Goal: Transaction & Acquisition: Purchase product/service

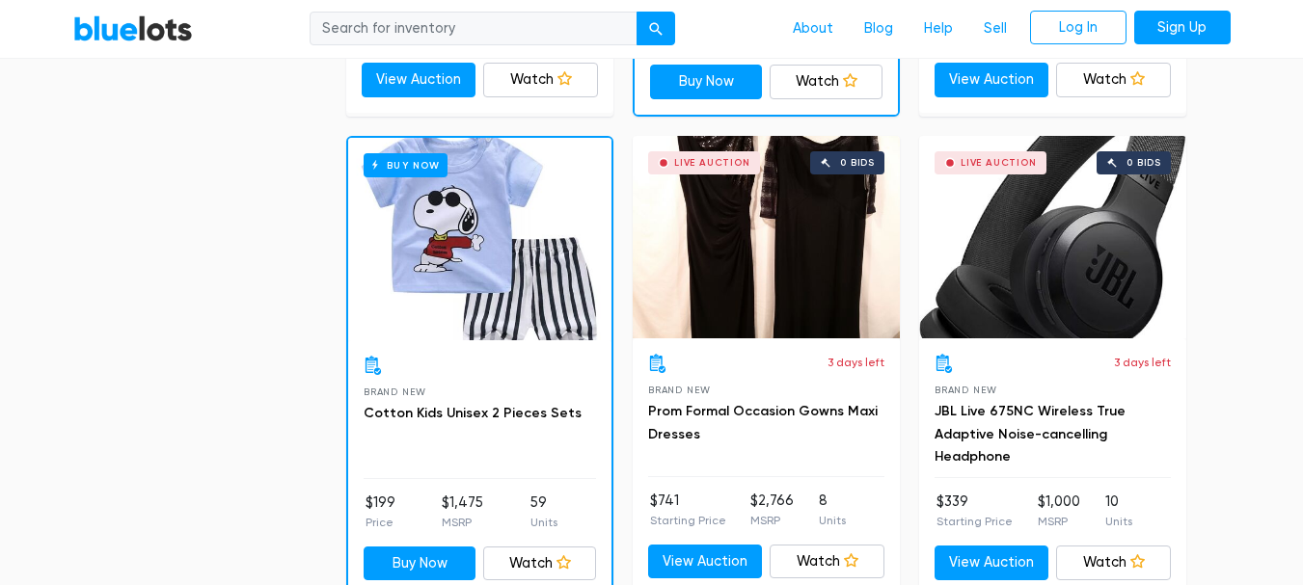
scroll to position [1936, 0]
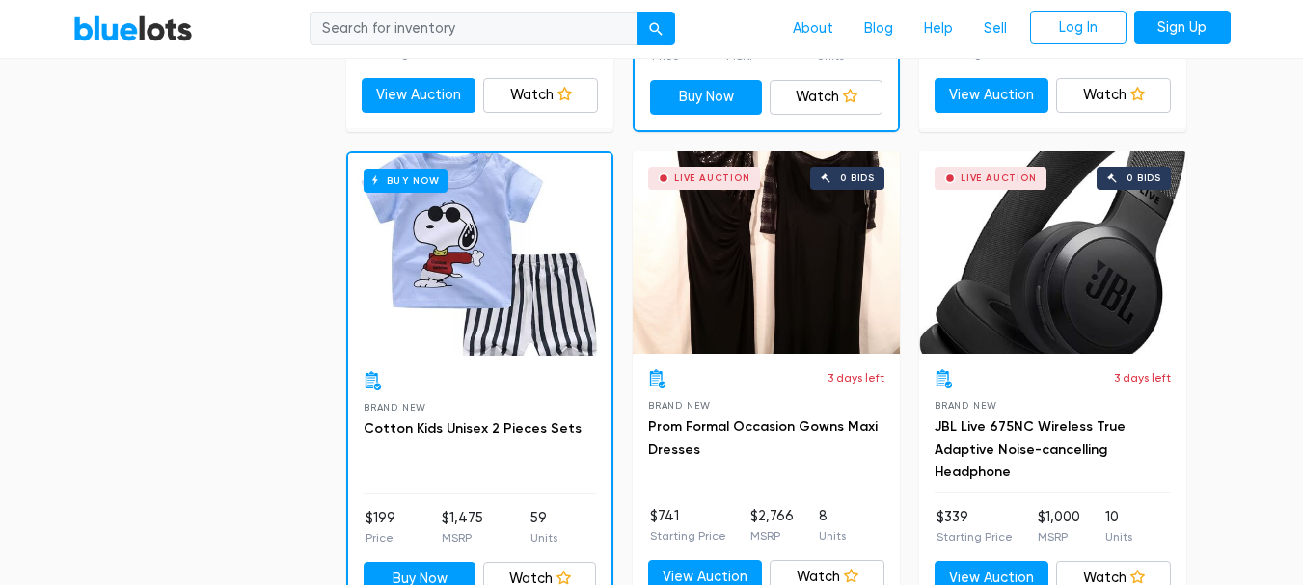
click at [559, 295] on div "Buy Now" at bounding box center [479, 254] width 263 height 203
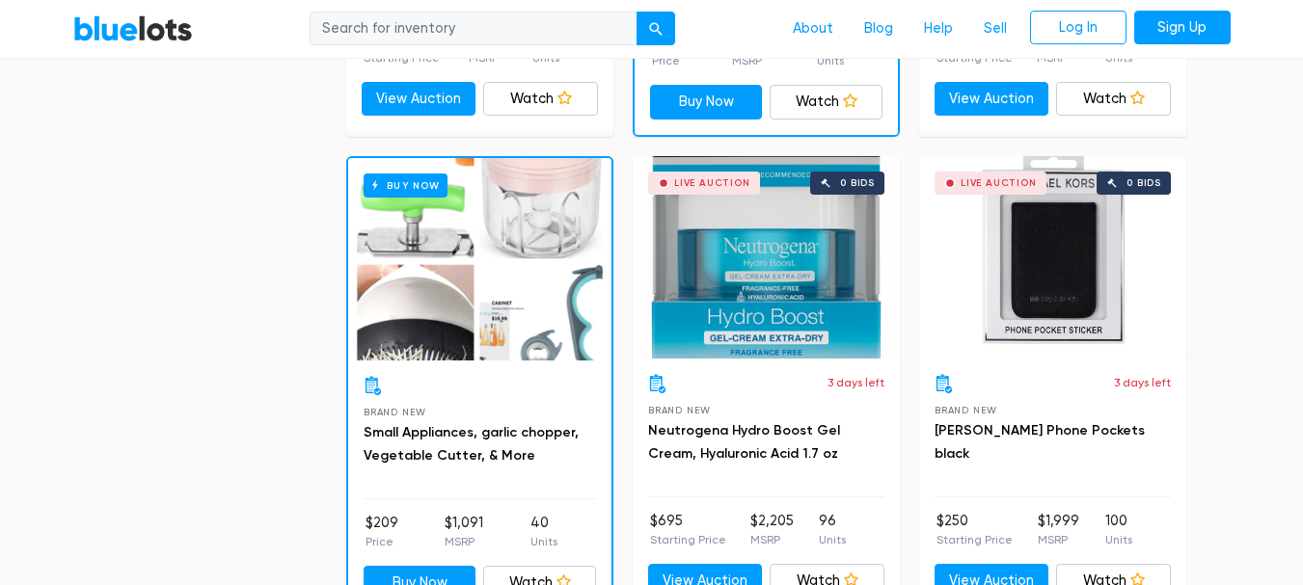
scroll to position [2926, 0]
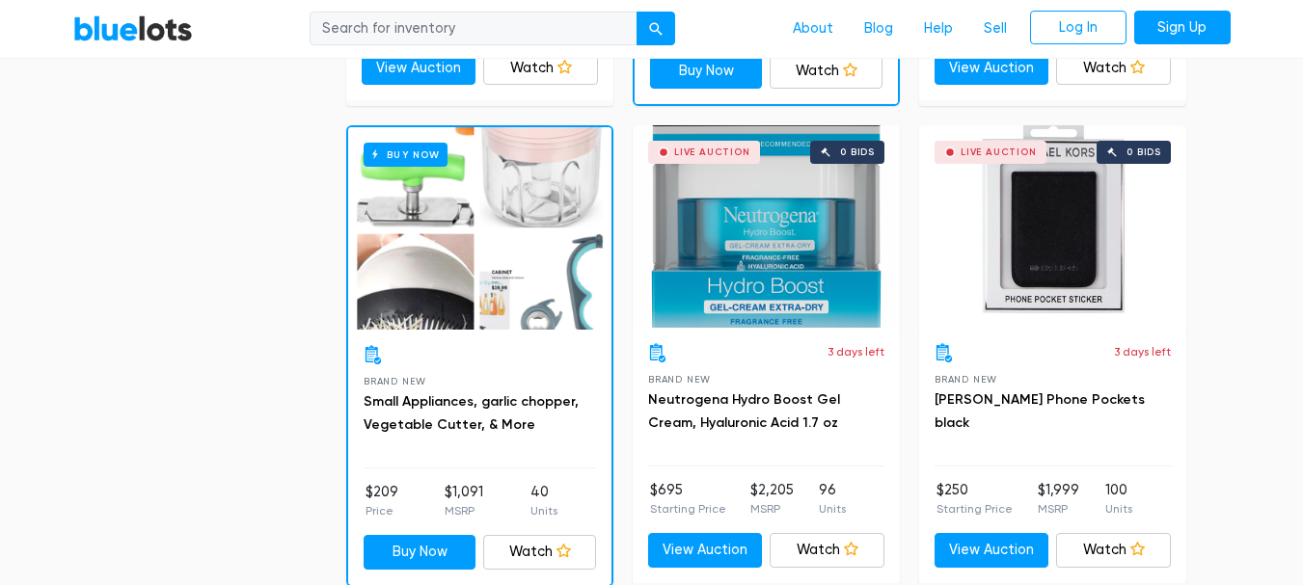
click at [772, 277] on div "Live Auction 0 bids" at bounding box center [766, 226] width 267 height 203
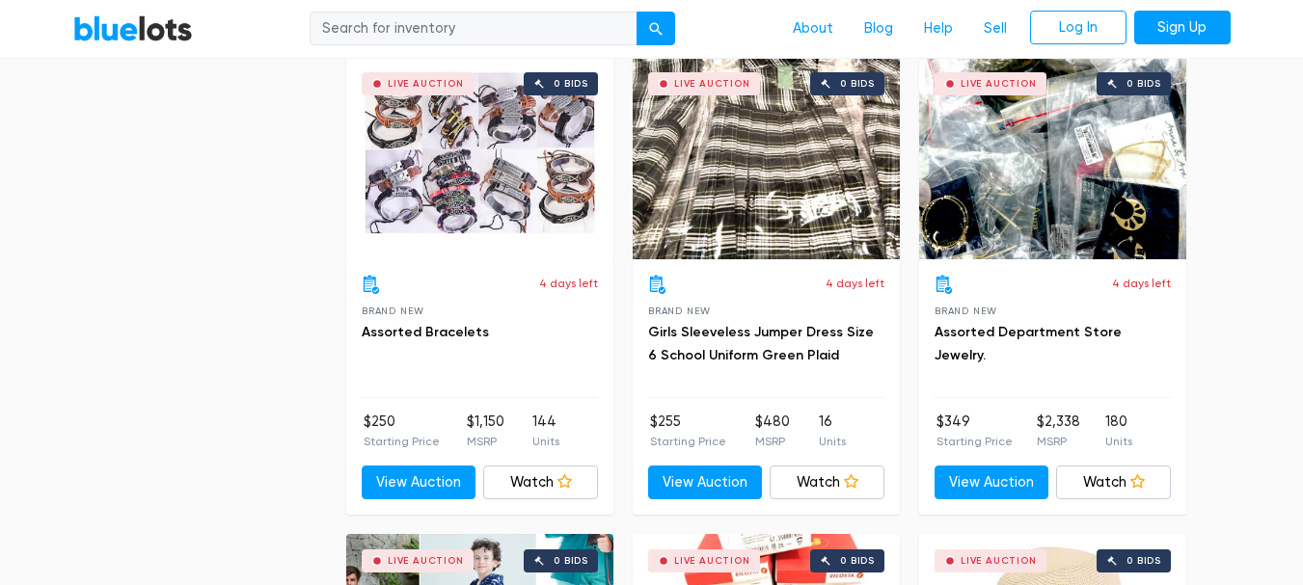
scroll to position [5806, 0]
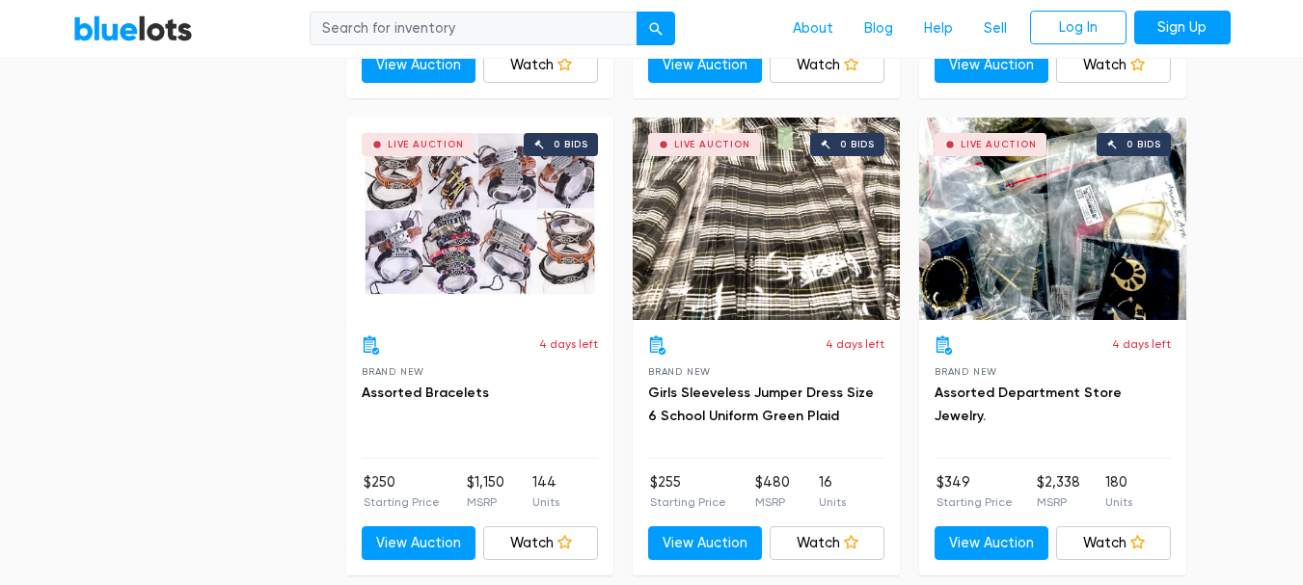
click at [976, 190] on div "Live Auction 0 bids" at bounding box center [1052, 219] width 267 height 203
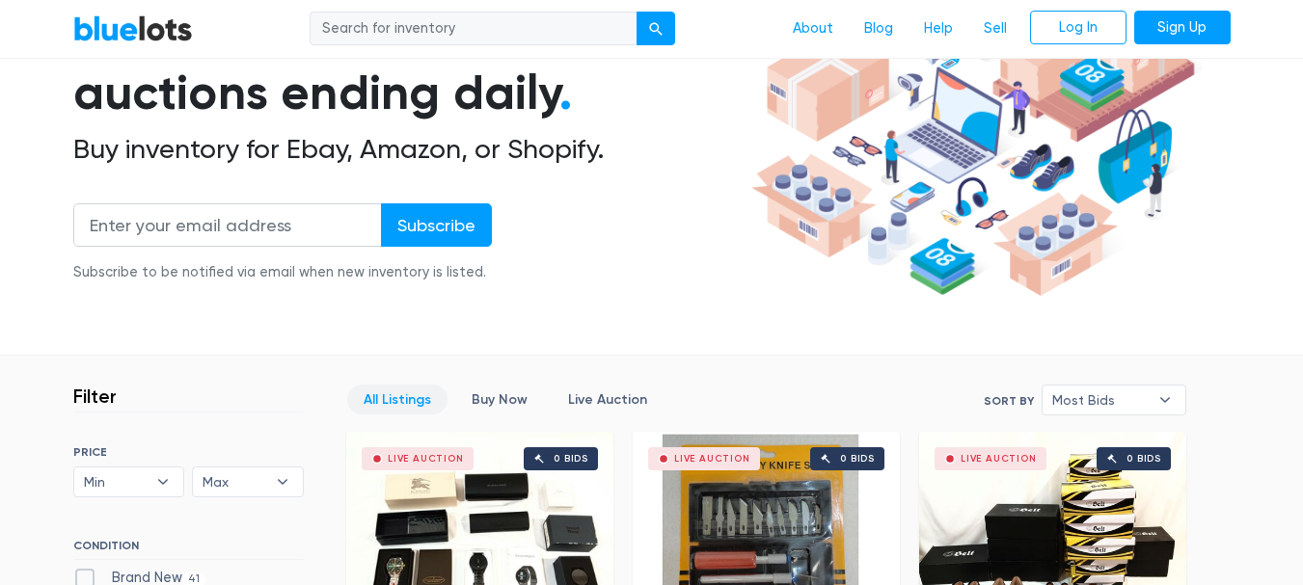
scroll to position [253, 0]
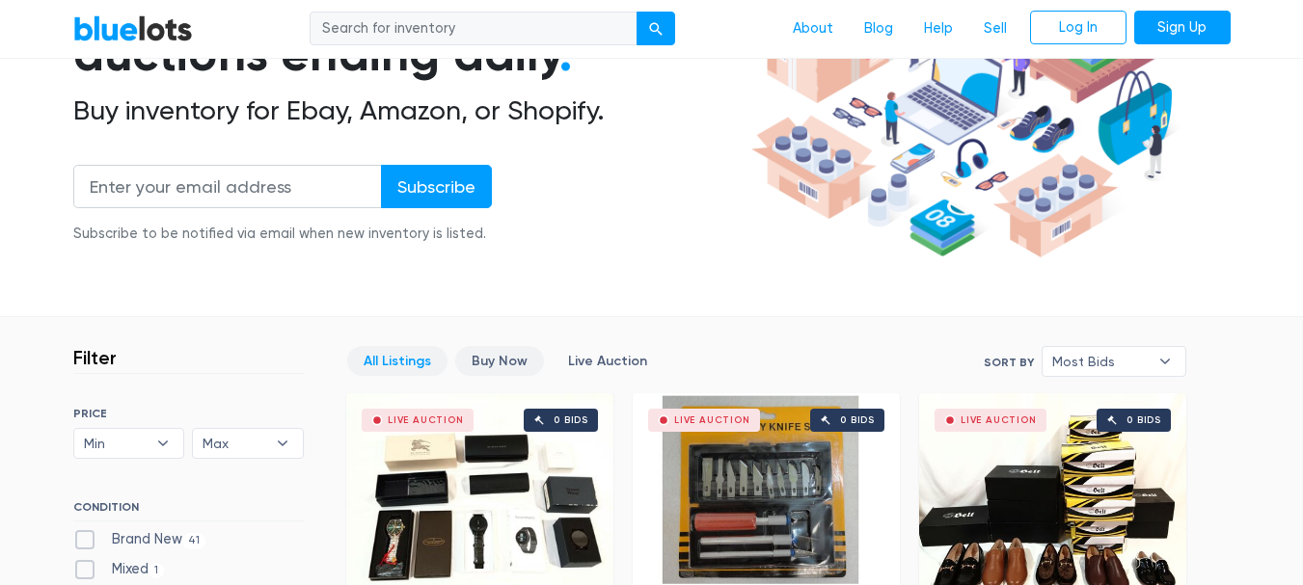
click at [502, 355] on link "Buy Now" at bounding box center [499, 361] width 89 height 30
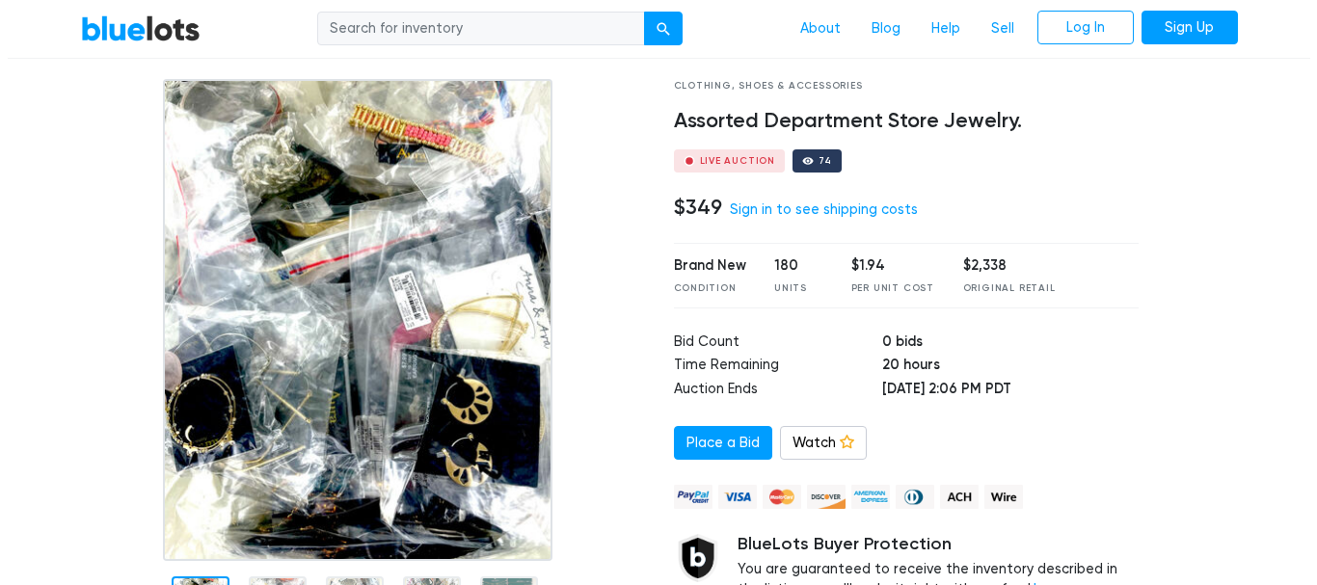
scroll to position [96, 0]
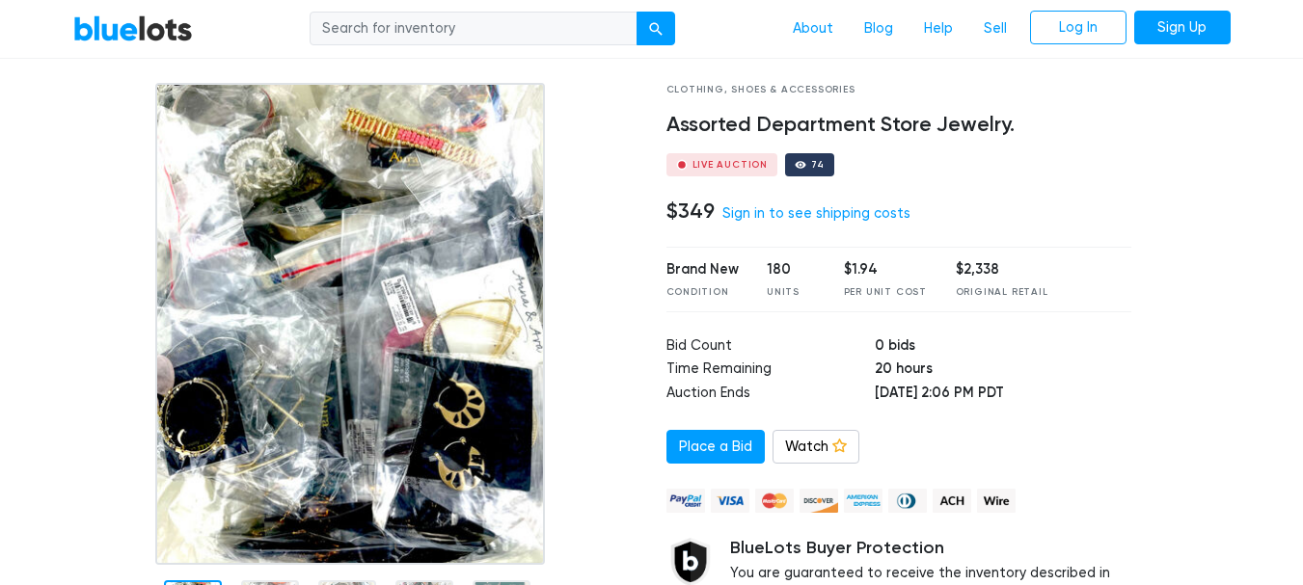
click at [442, 261] on img at bounding box center [350, 324] width 390 height 482
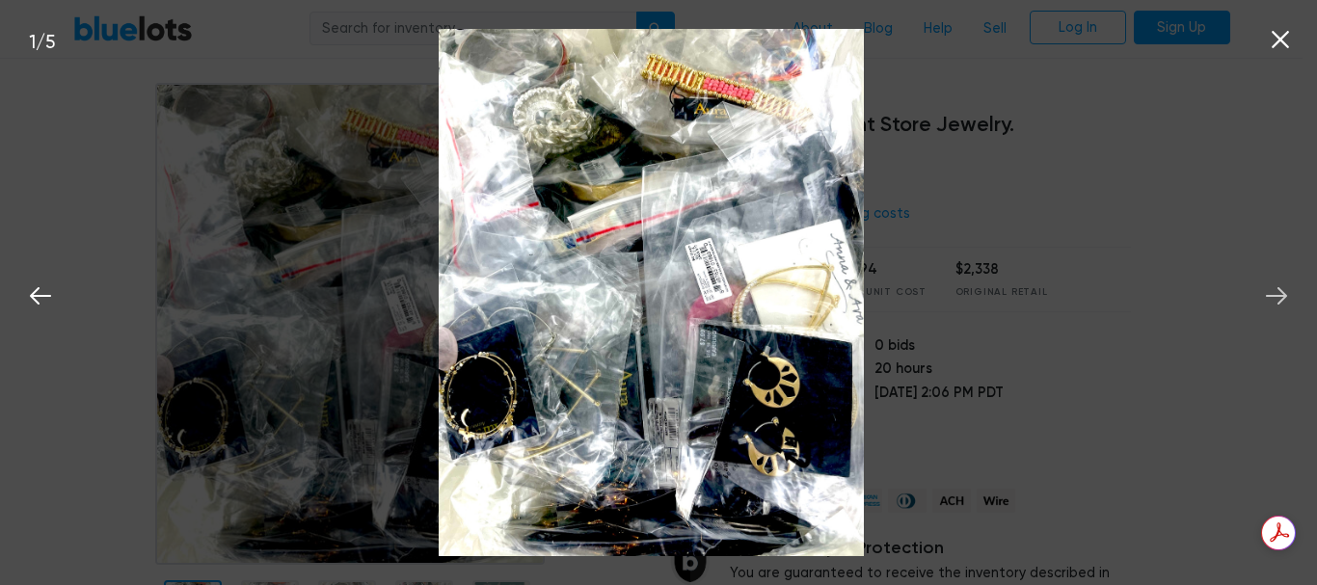
click at [1282, 288] on icon at bounding box center [1276, 296] width 29 height 29
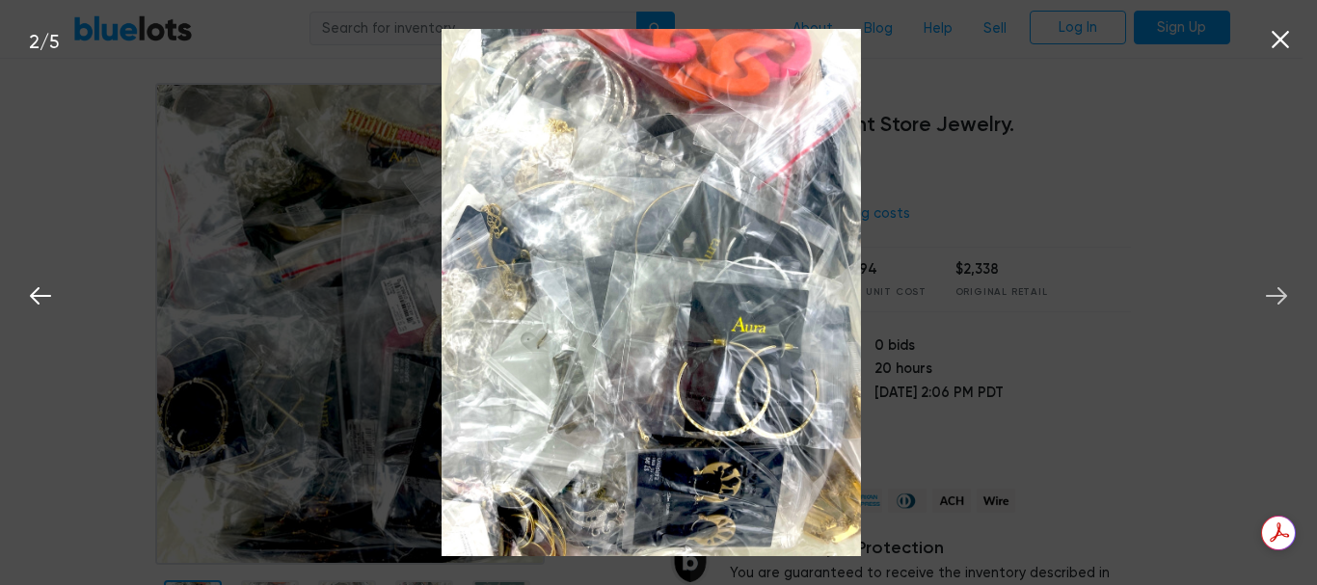
click at [1282, 288] on icon at bounding box center [1276, 296] width 29 height 29
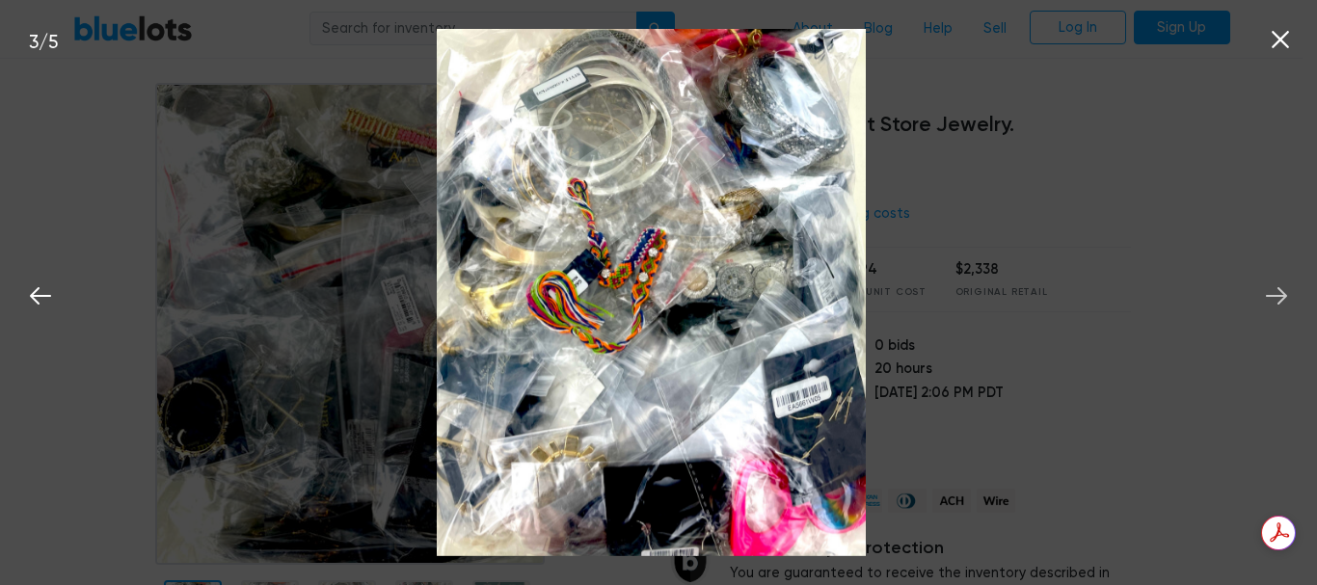
click at [1282, 288] on icon at bounding box center [1276, 296] width 29 height 29
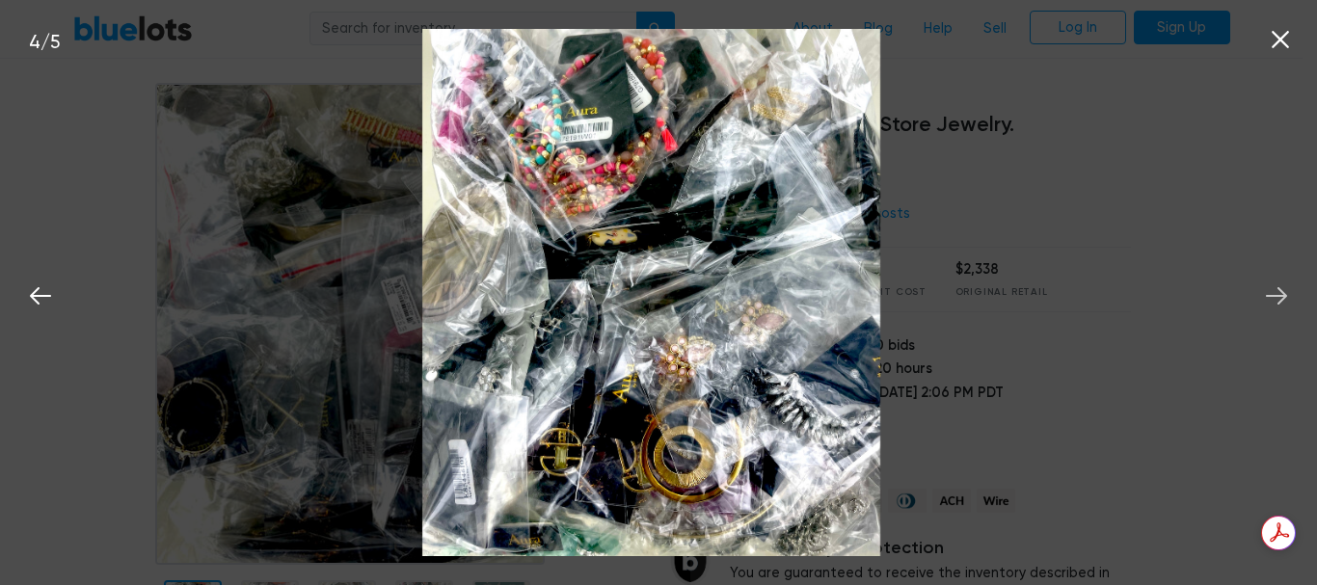
click at [1282, 288] on icon at bounding box center [1276, 296] width 29 height 29
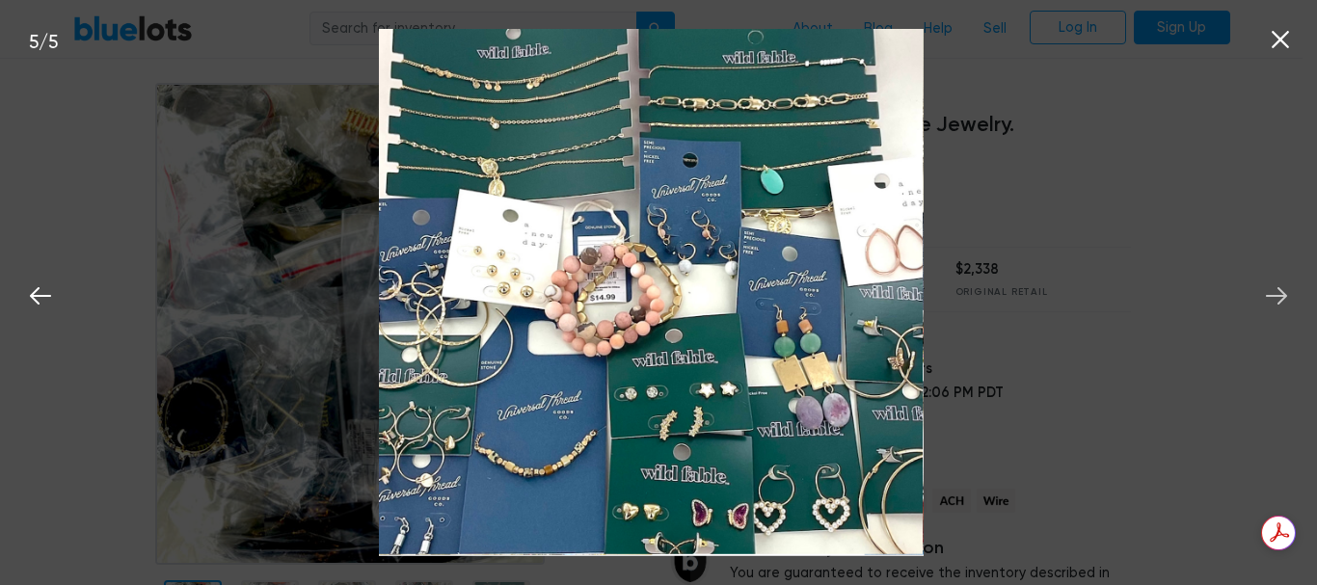
click at [1282, 288] on icon at bounding box center [1276, 296] width 29 height 29
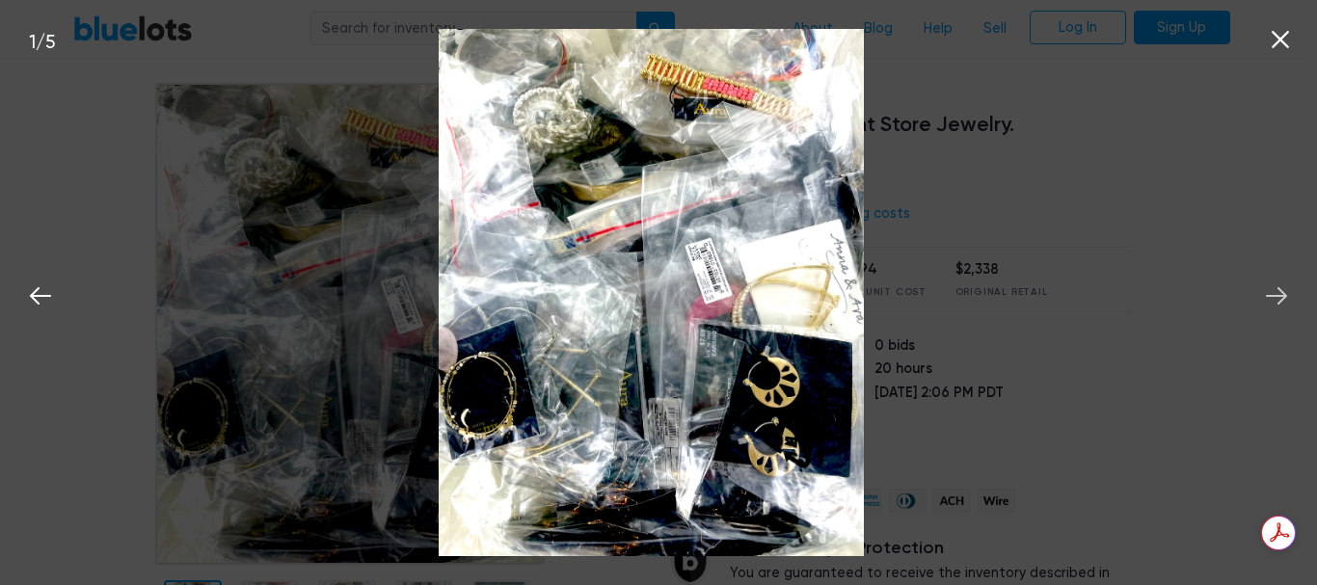
click at [1282, 288] on icon at bounding box center [1276, 296] width 29 height 29
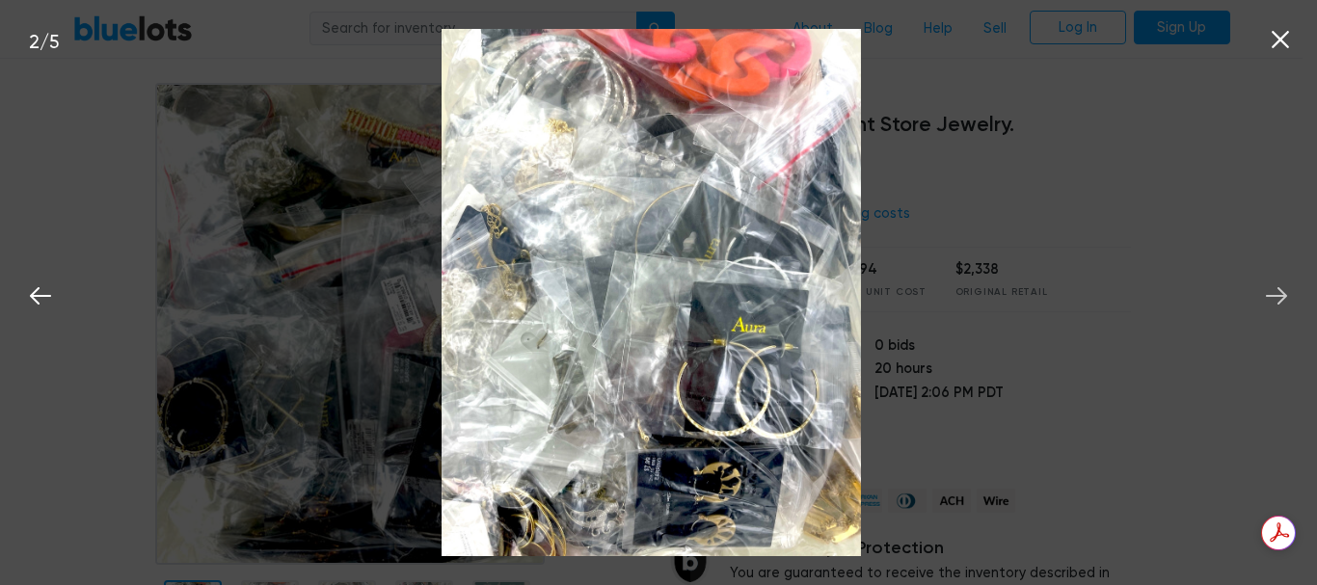
click at [1282, 288] on icon at bounding box center [1276, 296] width 29 height 29
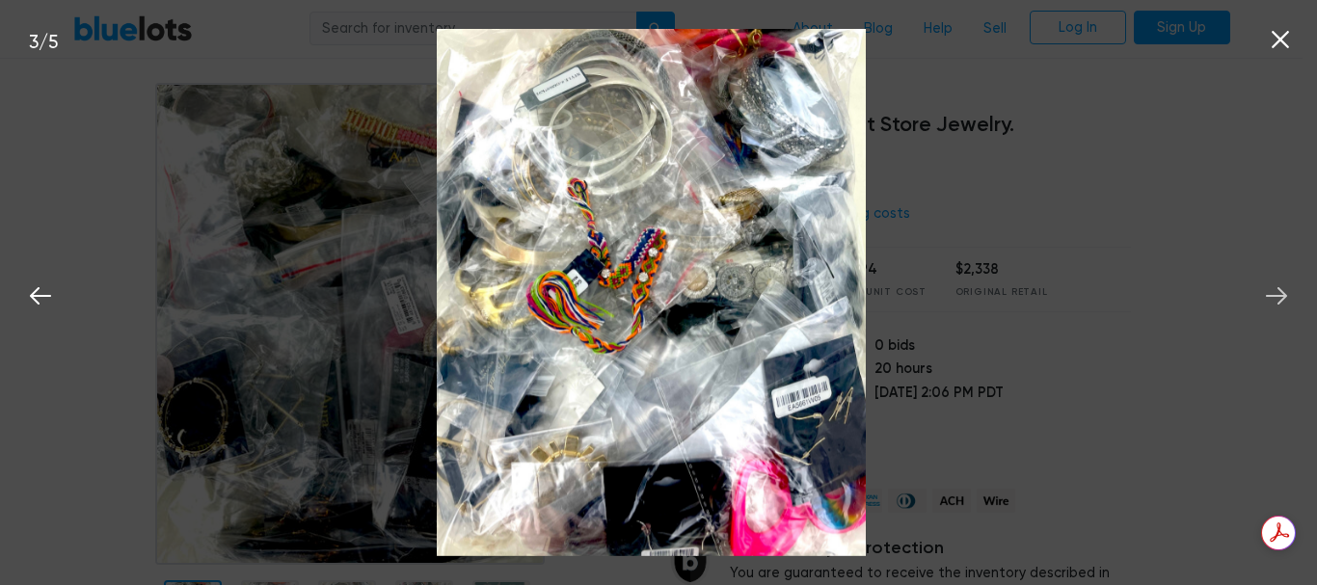
click at [1282, 288] on icon at bounding box center [1276, 296] width 29 height 29
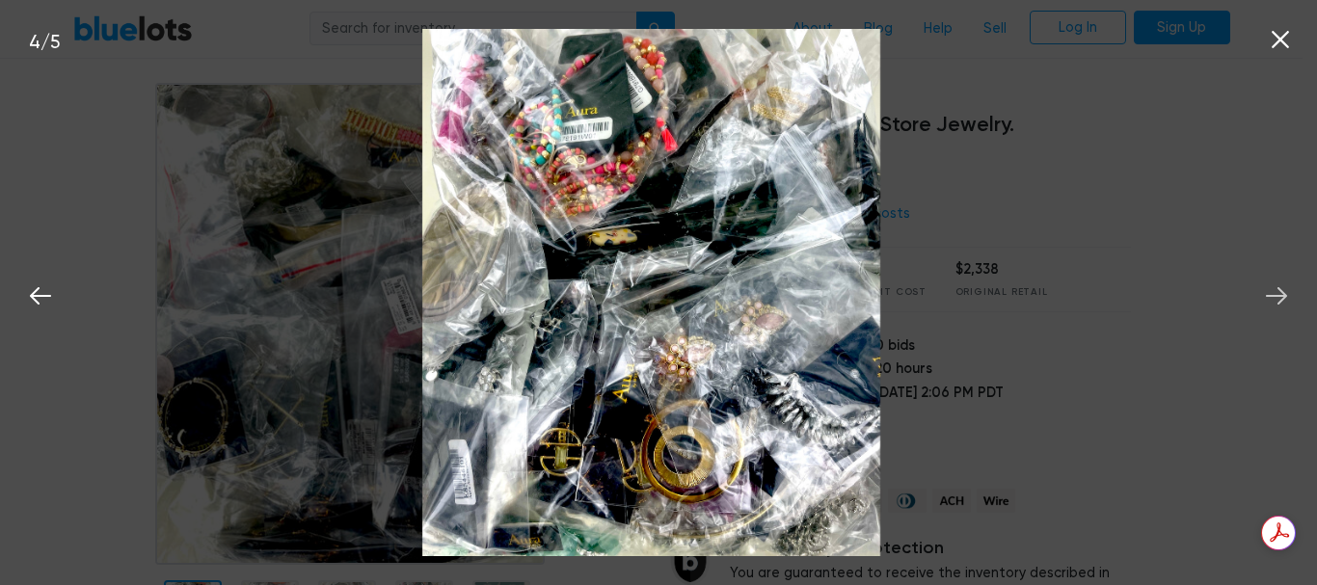
click at [1282, 288] on icon at bounding box center [1276, 296] width 29 height 29
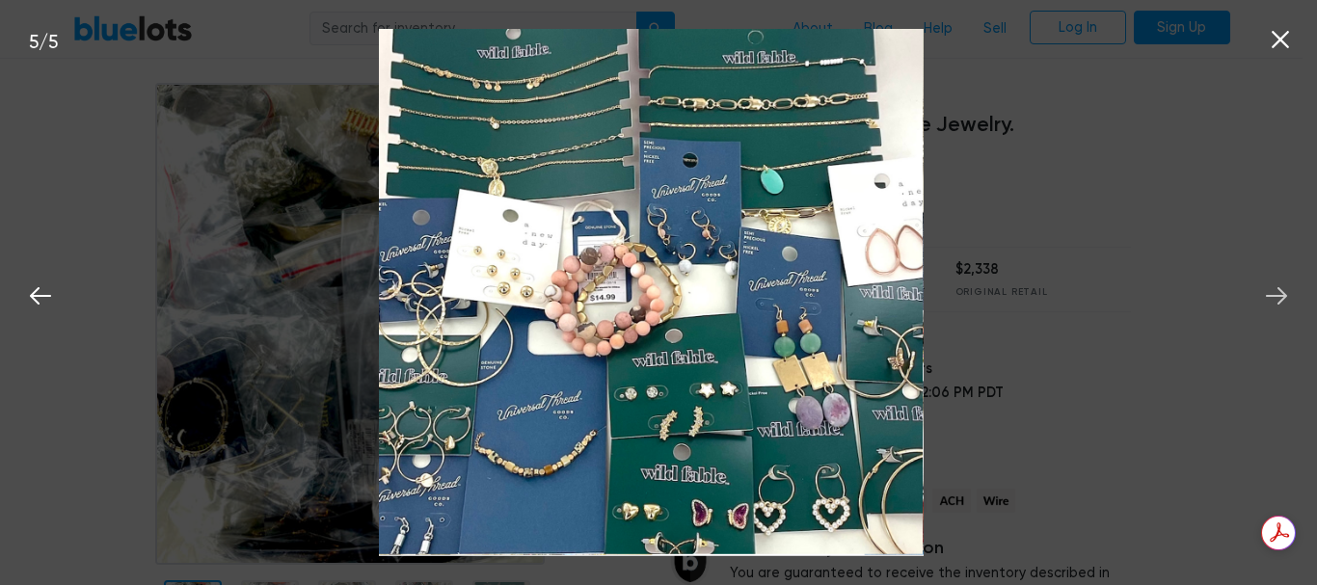
click at [1282, 288] on icon at bounding box center [1276, 296] width 29 height 29
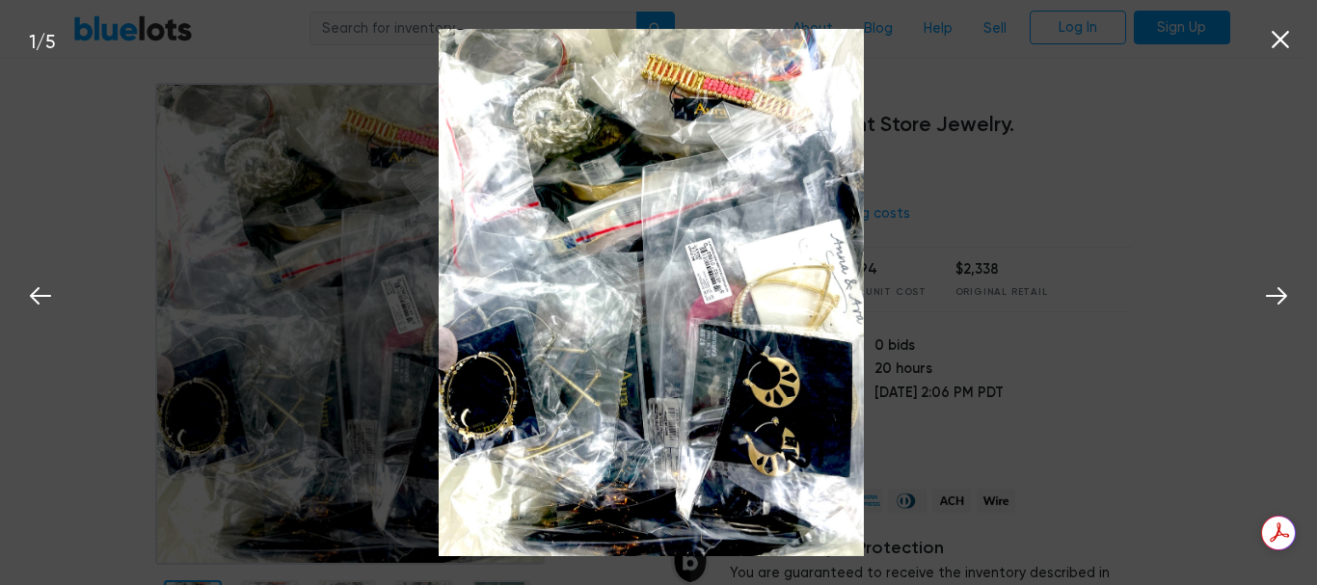
click at [1153, 268] on div "1 / 5" at bounding box center [658, 292] width 1317 height 585
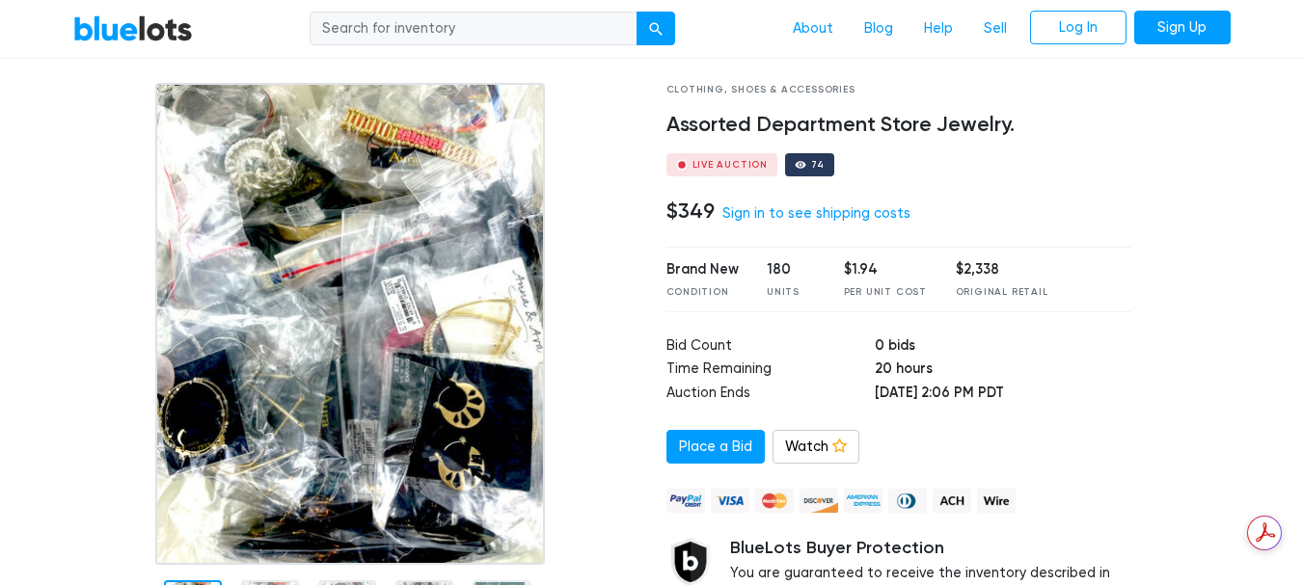
scroll to position [161, 0]
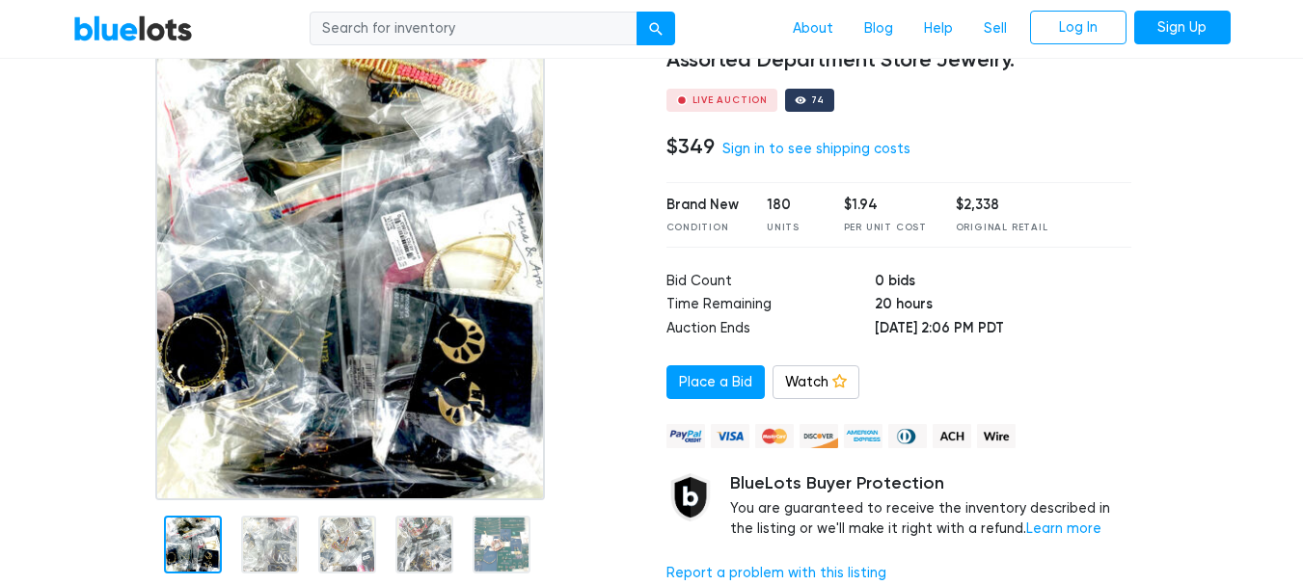
click at [737, 98] on div "Live Auction" at bounding box center [730, 100] width 76 height 10
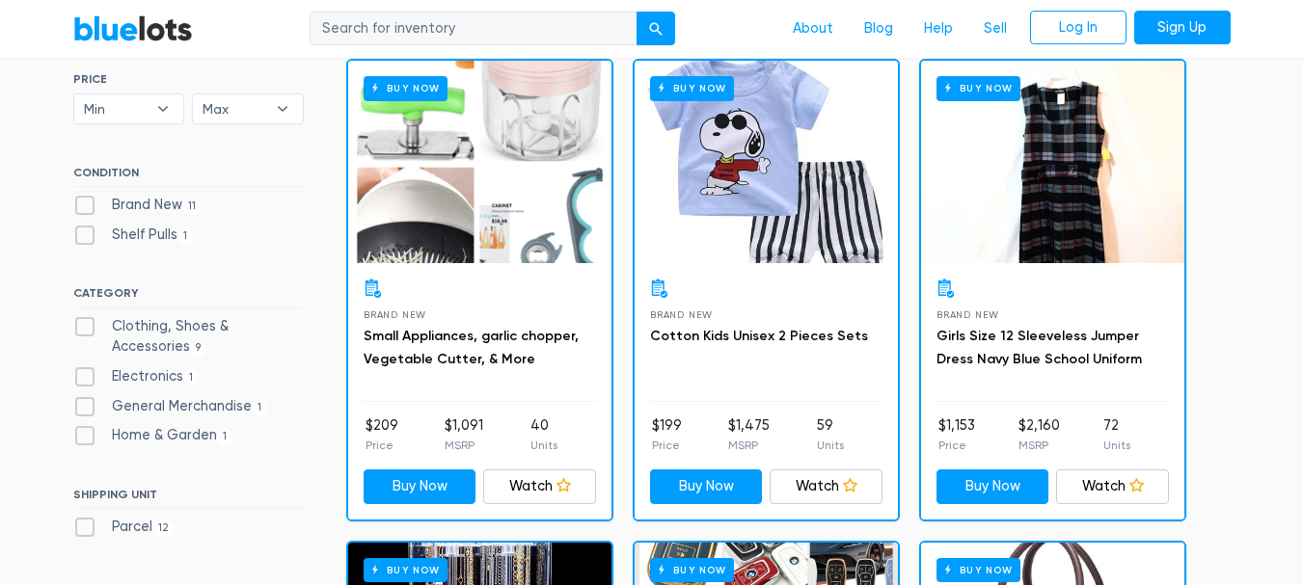
scroll to position [609, 0]
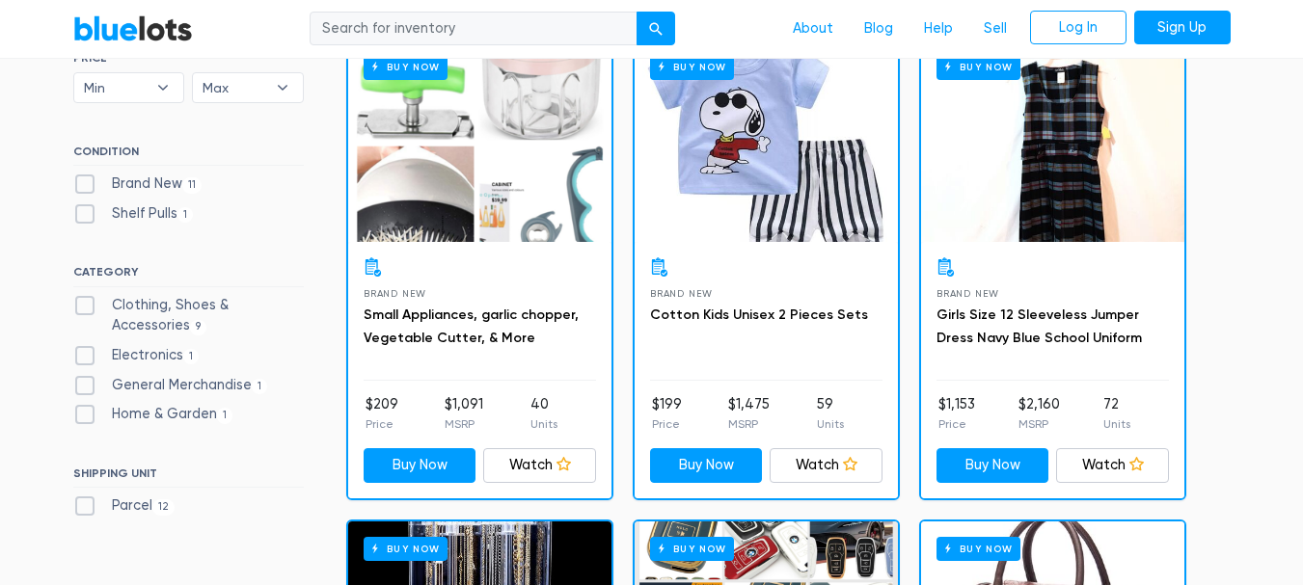
click at [87, 184] on label "Brand New 11" at bounding box center [137, 184] width 129 height 21
click at [86, 184] on New"] "Brand New 11" at bounding box center [79, 180] width 13 height 13
checkbox New"] "true"
